Goal: Transaction & Acquisition: Purchase product/service

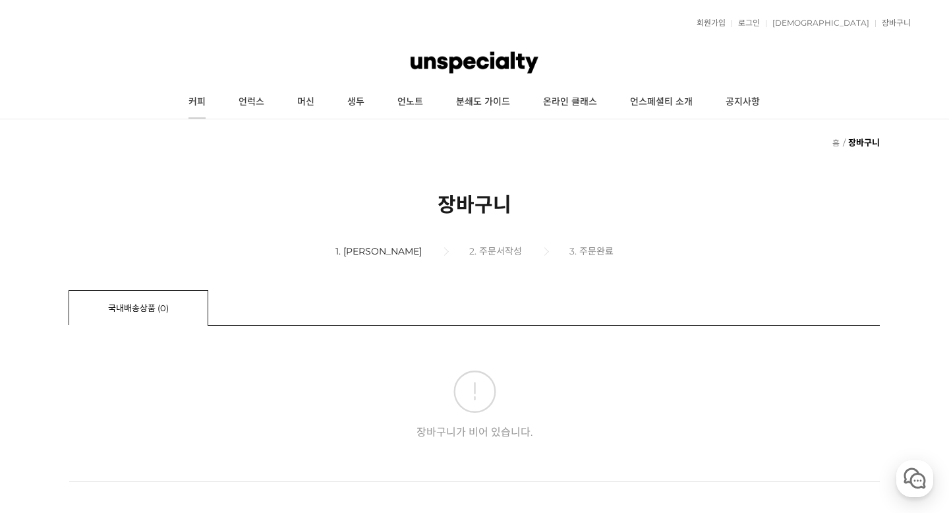
click at [202, 104] on link "커피" at bounding box center [197, 102] width 50 height 33
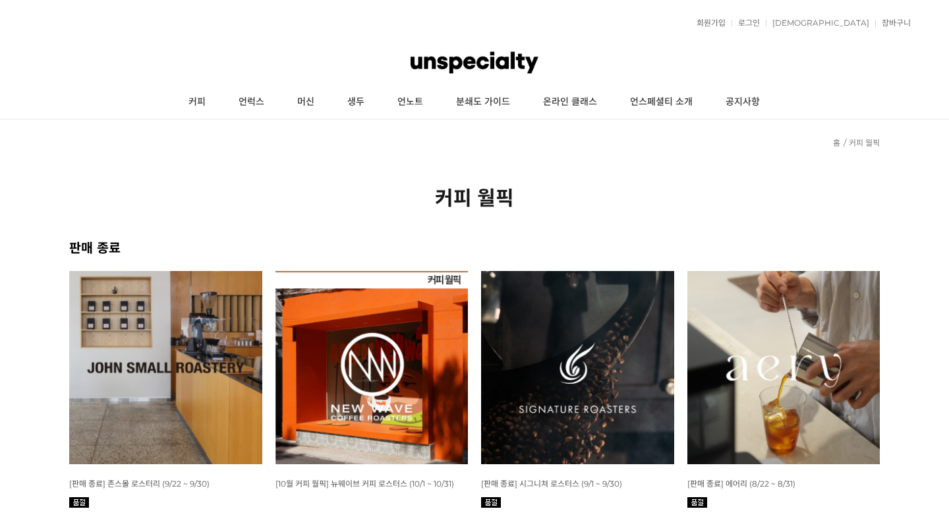
drag, startPoint x: 200, startPoint y: 268, endPoint x: 447, endPoint y: 335, distance: 255.9
click at [447, 335] on img at bounding box center [371, 367] width 193 height 193
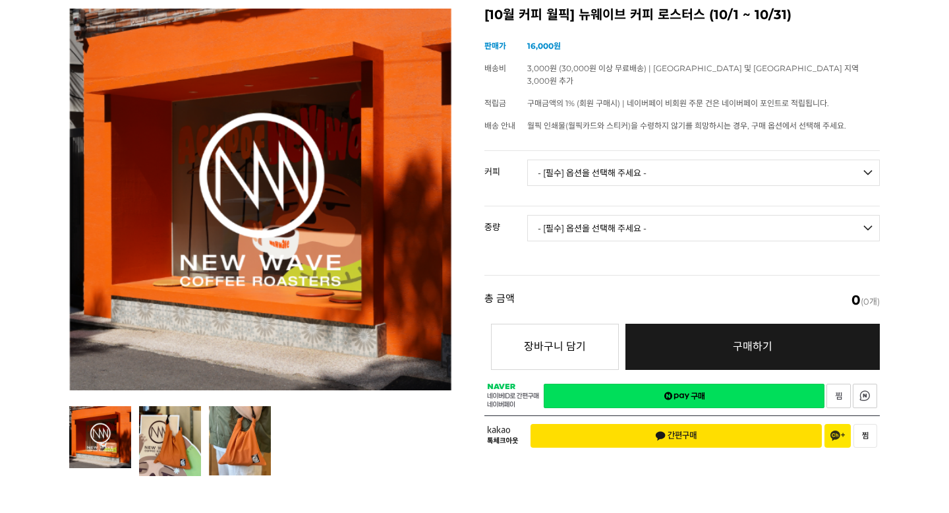
click at [579, 159] on select "- [필수] 옵션을 선택해 주세요 - ------------------- 언스페셜티 분쇄도 가이드 종이 받기 (주문 1건당 최대 1개 제공) …" at bounding box center [703, 172] width 353 height 26
select select "언스페셜티 분쇄도 가이드 종이 받기 (주문 1건당 최대 1개 제공)"
click at [527, 159] on select "- [필수] 옵션을 선택해 주세요 - ------------------- 언스페셜티 분쇄도 가이드 종이 받기 (주문 1건당 최대 1개 제공) …" at bounding box center [703, 172] width 353 height 26
click at [565, 215] on select "- [필수] 옵션을 선택해 주세요 - ------------------- 해당없음" at bounding box center [703, 228] width 353 height 26
select select "해당없음"
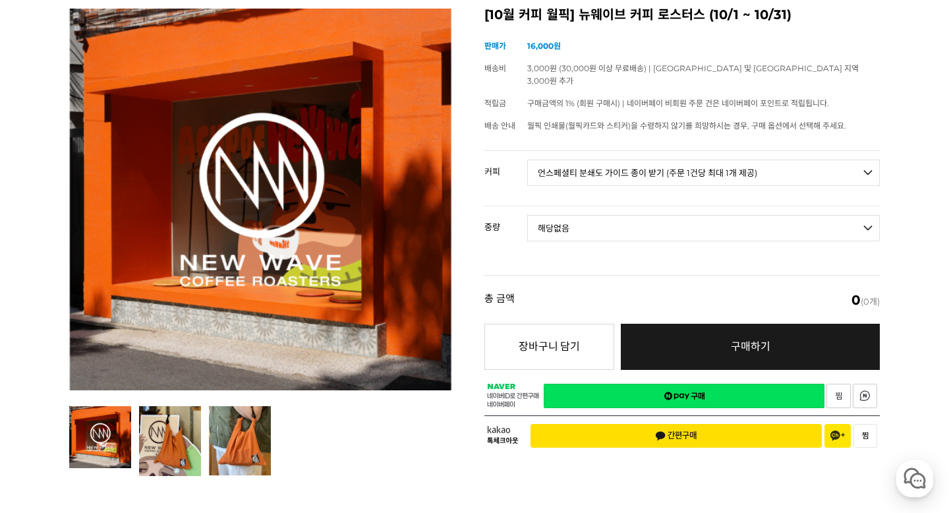
click at [527, 215] on select "- [필수] 옵션을 선택해 주세요 - ------------------- 해당없음" at bounding box center [703, 228] width 353 height 26
select select "*"
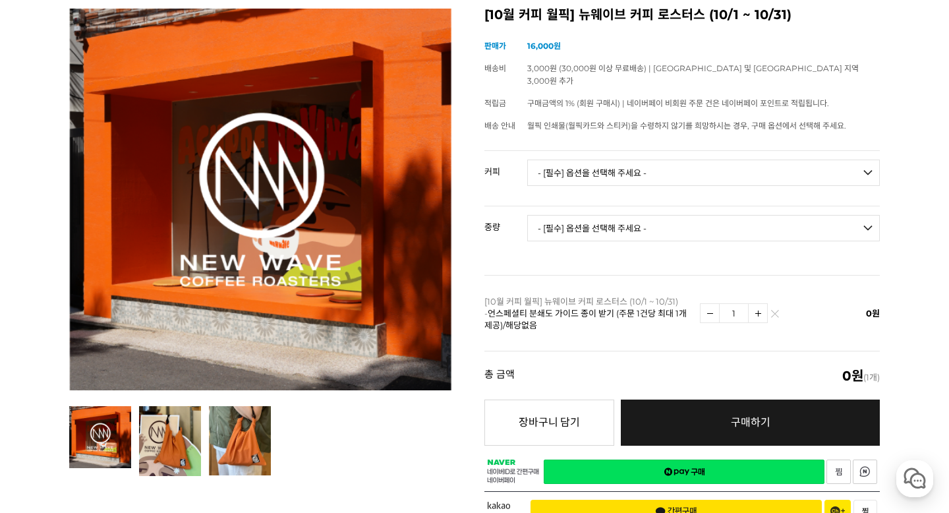
click at [588, 167] on select "- [필수] 옵션을 선택해 주세요 - ------------------- 언스페셜티 분쇄도 가이드 종이 받기 (주문 1건당 최대 1개 제공) …" at bounding box center [703, 172] width 353 height 26
click at [609, 172] on td "- [필수] 옵션을 선택해 주세요 - ------------------- 언스페셜티 분쇄도 가이드 종이 받기 (주문 1건당 최대 1개 제공) …" at bounding box center [703, 178] width 353 height 55
click at [608, 170] on select "- [필수] 옵션을 선택해 주세요 - ------------------- 언스페셜티 분쇄도 가이드 종이 받기 (주문 1건당 최대 1개 제공) …" at bounding box center [703, 172] width 353 height 26
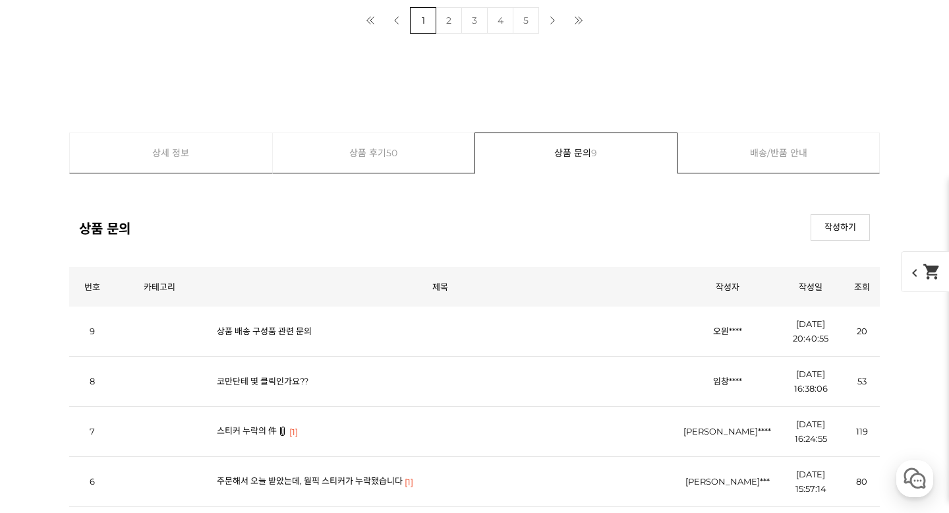
scroll to position [5131, 0]
